Goal: Find specific page/section: Find specific page/section

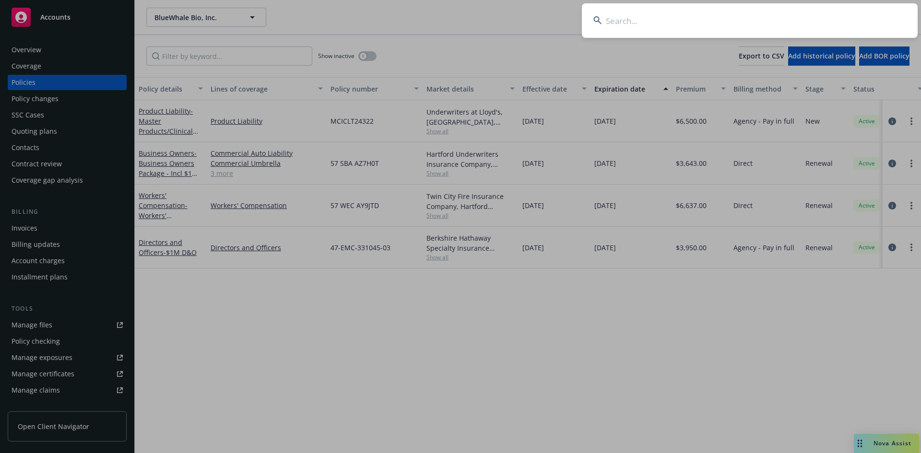
click at [709, 19] on input at bounding box center [750, 20] width 336 height 35
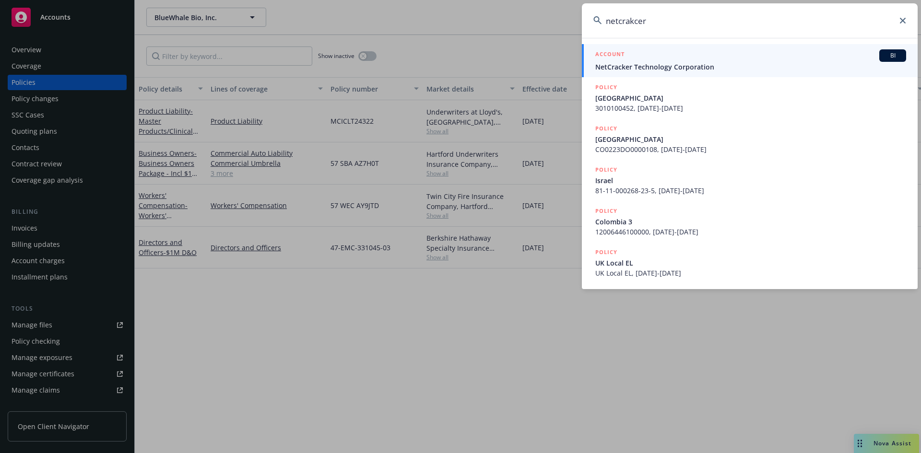
type input "netcrakcer"
click at [665, 62] on span "NetCracker Technology Corporation" at bounding box center [750, 67] width 311 height 10
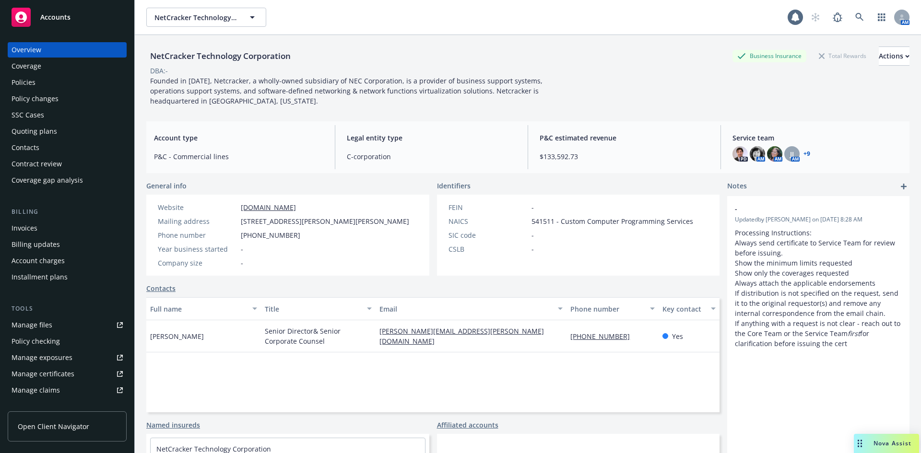
click at [31, 81] on div "Policies" at bounding box center [24, 82] width 24 height 15
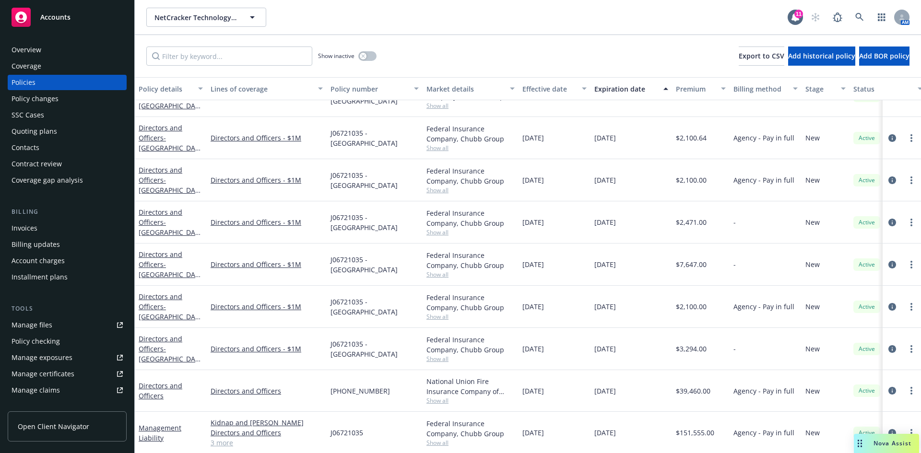
scroll to position [954, 0]
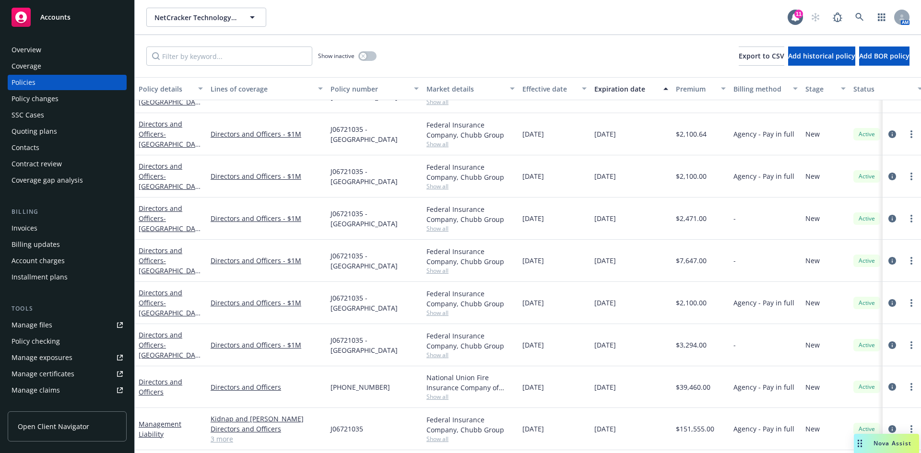
click at [43, 53] on div "Overview" at bounding box center [67, 49] width 111 height 15
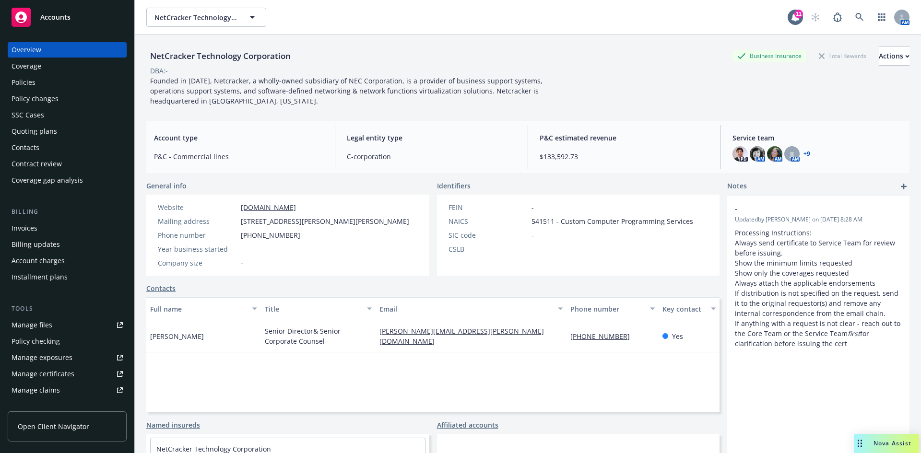
click at [34, 82] on div "Policies" at bounding box center [24, 82] width 24 height 15
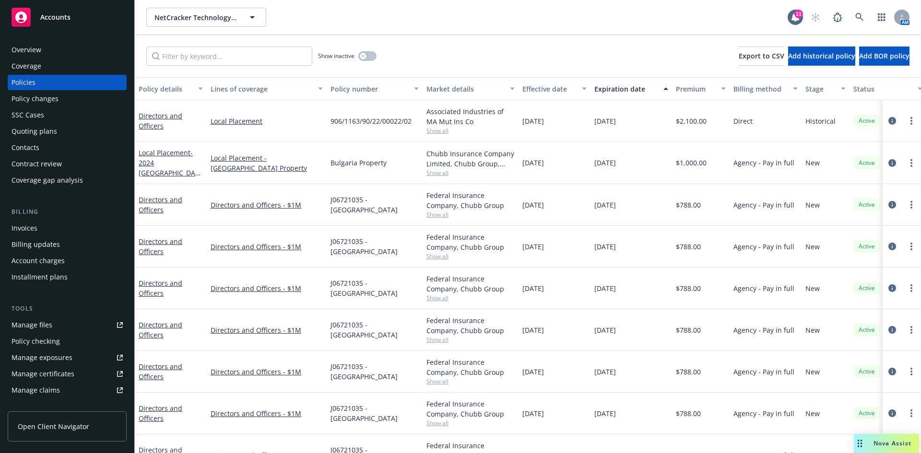
click at [44, 325] on div "Manage files" at bounding box center [32, 324] width 41 height 15
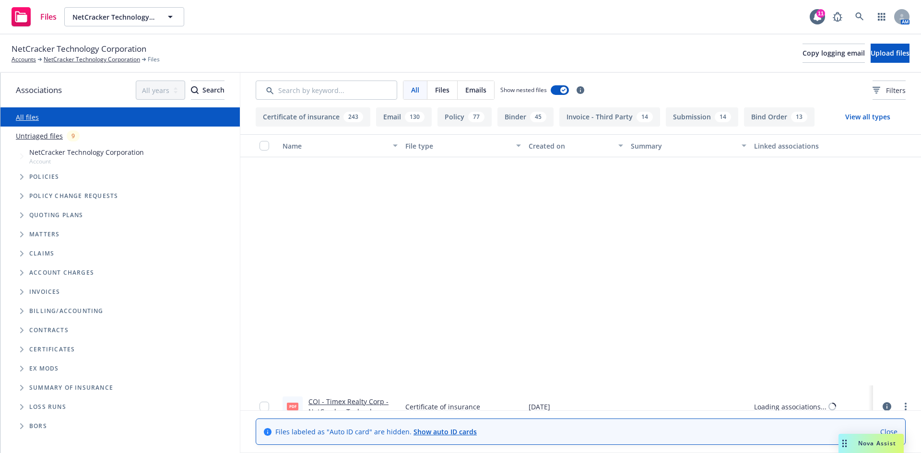
scroll to position [6124, 0]
